Goal: Information Seeking & Learning: Find specific fact

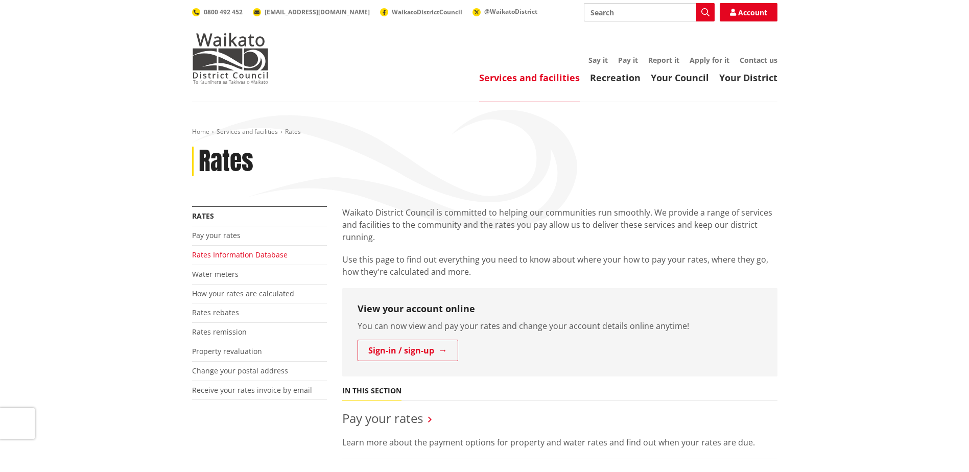
click at [242, 256] on link "Rates Information Database" at bounding box center [239, 255] width 95 height 10
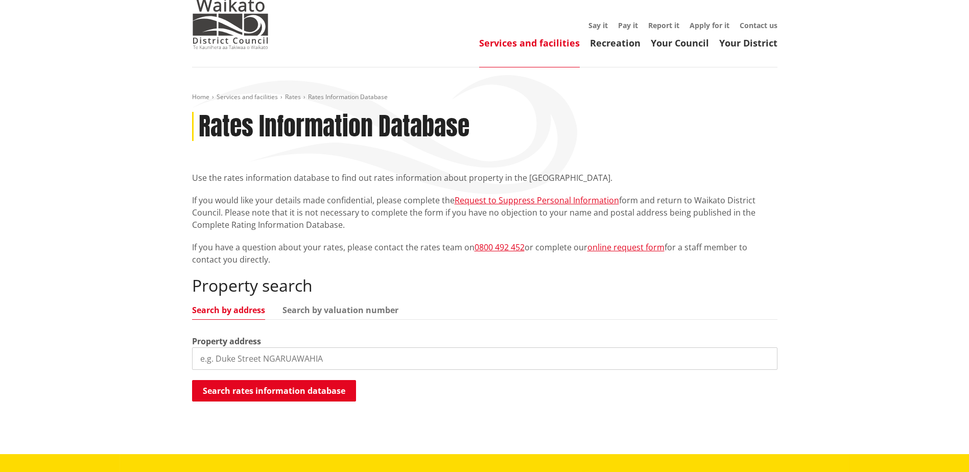
scroll to position [51, 0]
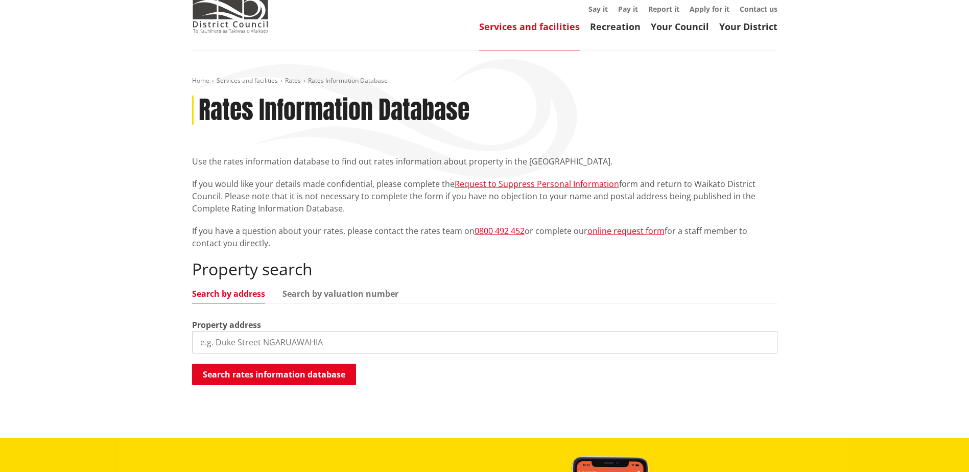
click at [299, 349] on input "search" at bounding box center [484, 342] width 585 height 22
type input "58A leathem crescent pokeno"
click at [291, 379] on button "Search rates information database" at bounding box center [274, 374] width 164 height 21
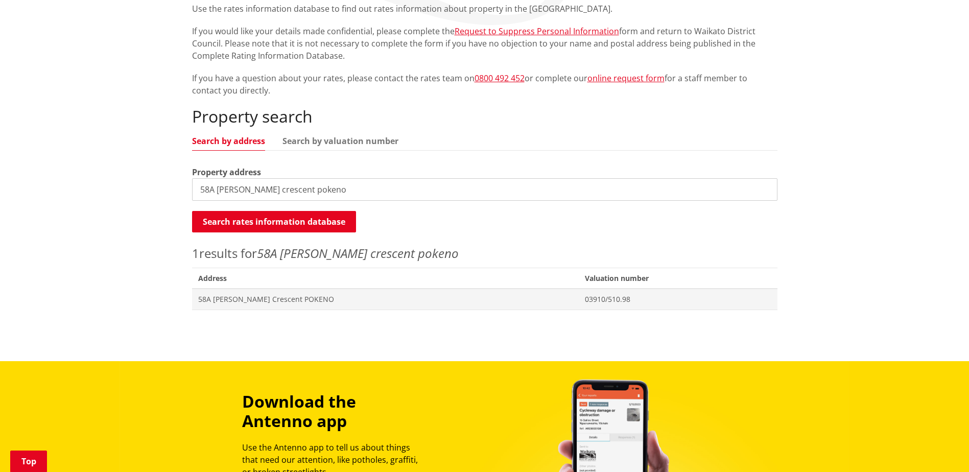
scroll to position [204, 0]
click at [585, 299] on span "03910/510.98" at bounding box center [678, 299] width 186 height 10
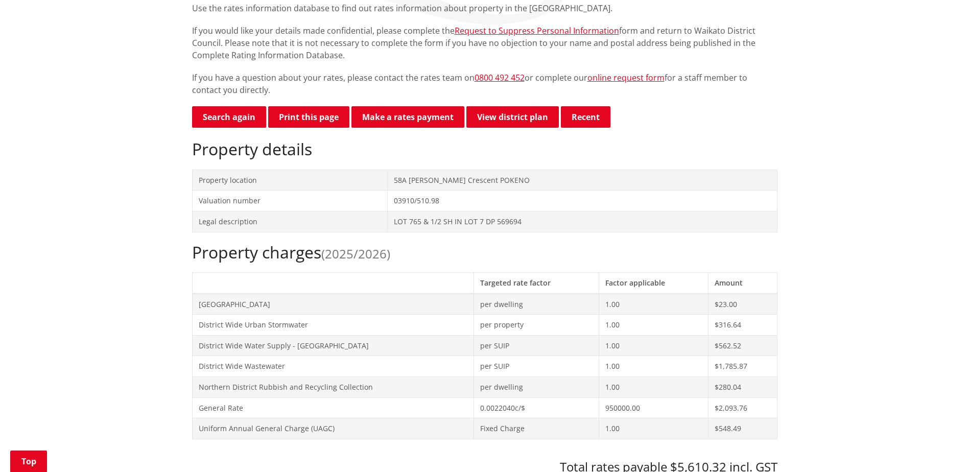
scroll to position [306, 0]
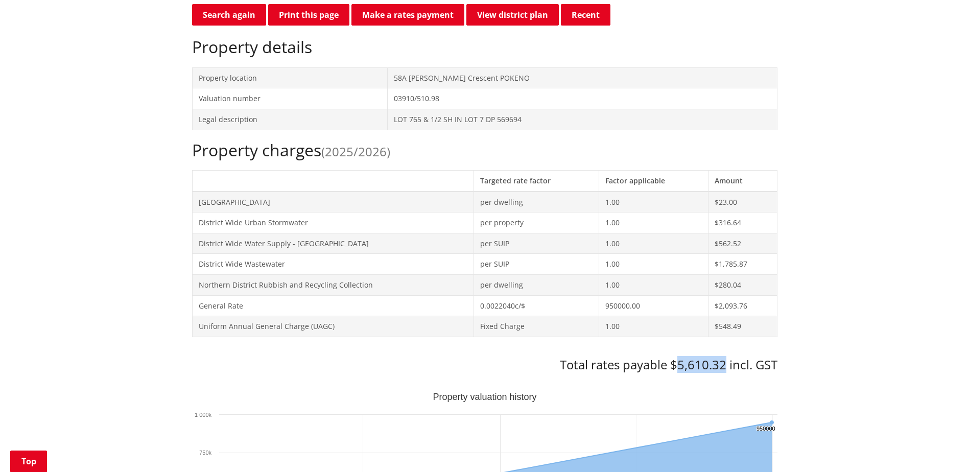
drag, startPoint x: 724, startPoint y: 366, endPoint x: 676, endPoint y: 366, distance: 47.5
click at [676, 366] on h3 "Total rates payable $5,610.32 incl. GST" at bounding box center [484, 364] width 585 height 15
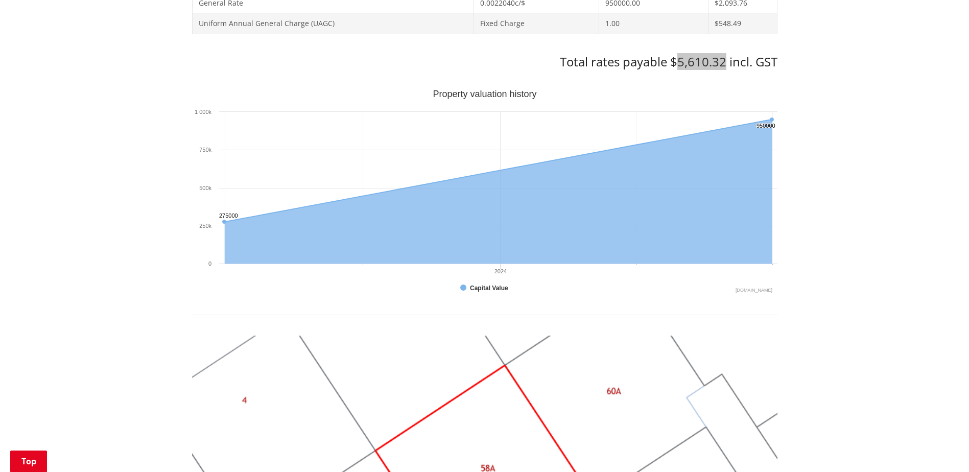
scroll to position [511, 0]
